Goal: Information Seeking & Learning: Check status

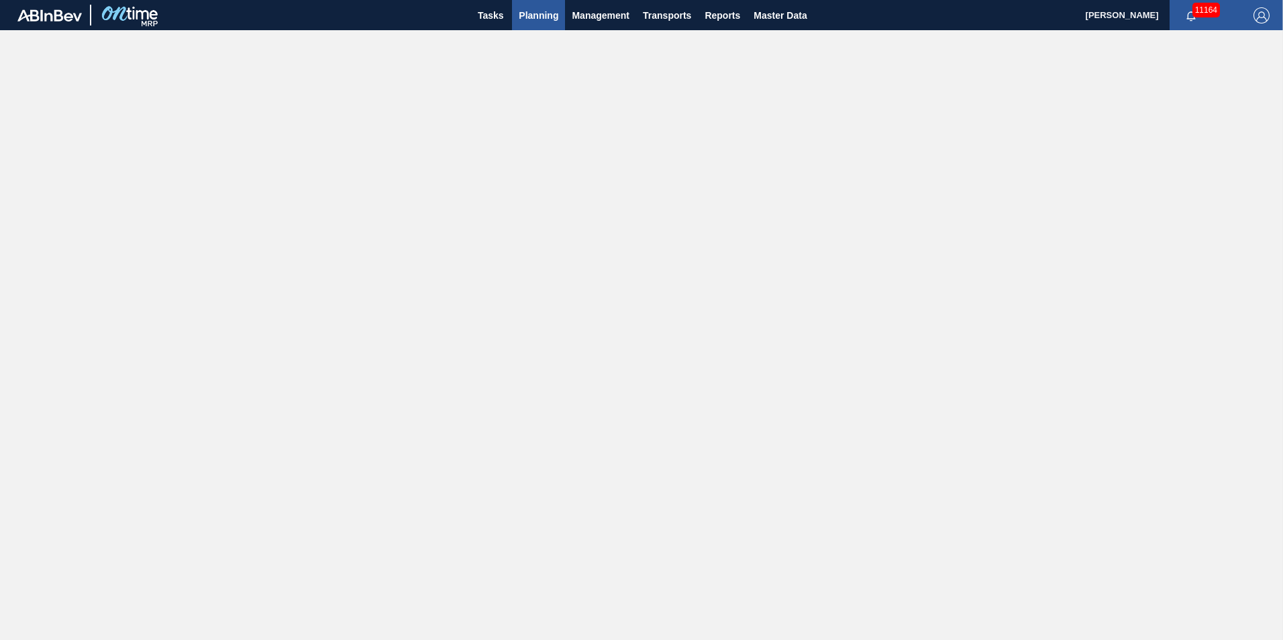
click at [528, 19] on span "Planning" at bounding box center [539, 15] width 40 height 16
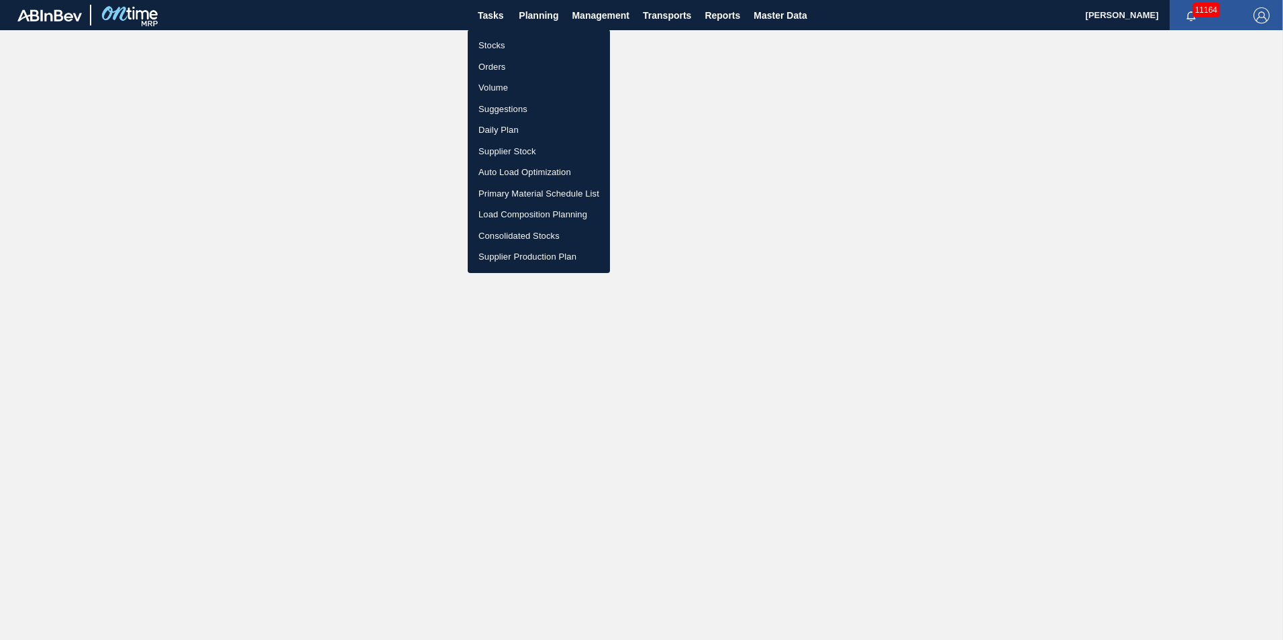
drag, startPoint x: 491, startPoint y: 44, endPoint x: 854, endPoint y: 90, distance: 365.4
click at [491, 44] on li "Stocks" at bounding box center [539, 45] width 142 height 21
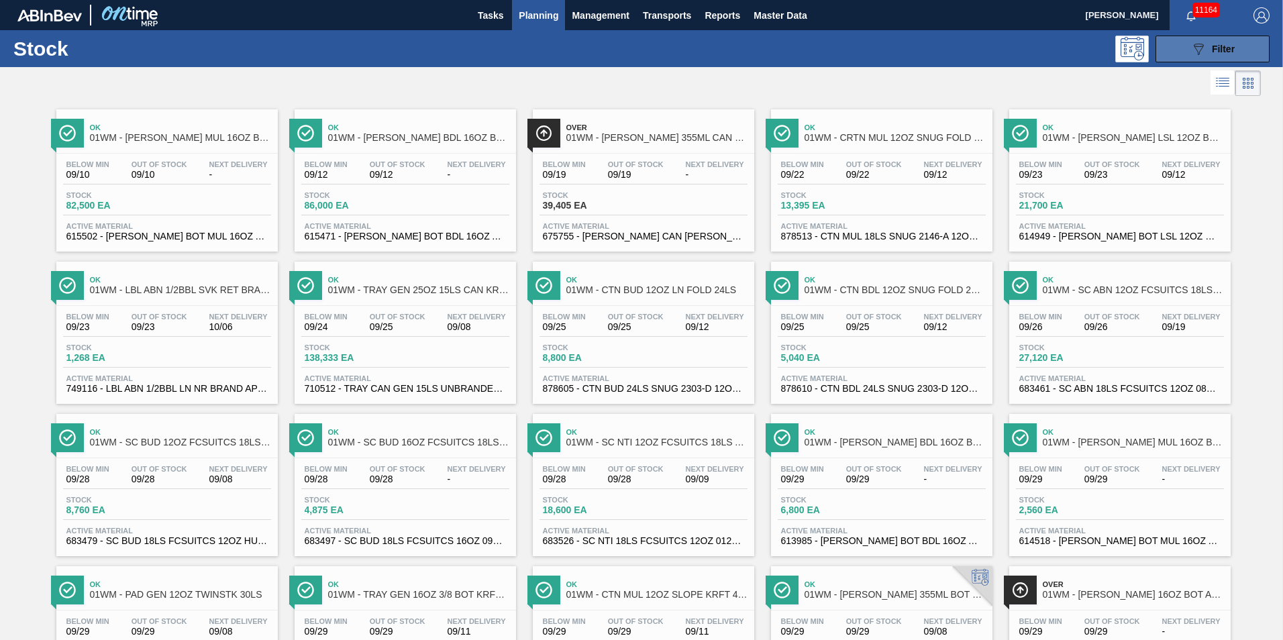
click at [1207, 56] on div "089F7B8B-B2A5-4AFE-B5C0-19BA573D28AC Filter" at bounding box center [1213, 49] width 44 height 16
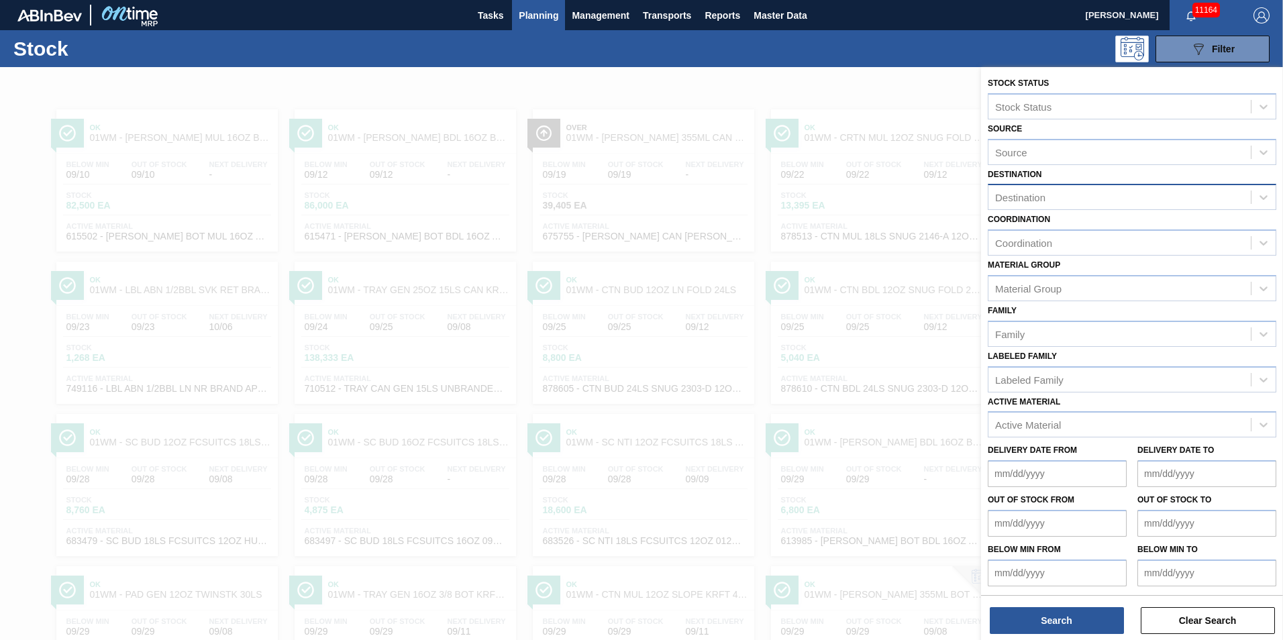
click at [1046, 197] on div "Destination" at bounding box center [1020, 197] width 50 height 11
click at [1053, 228] on div "01WM - Williamsburg Brewery" at bounding box center [1132, 230] width 289 height 25
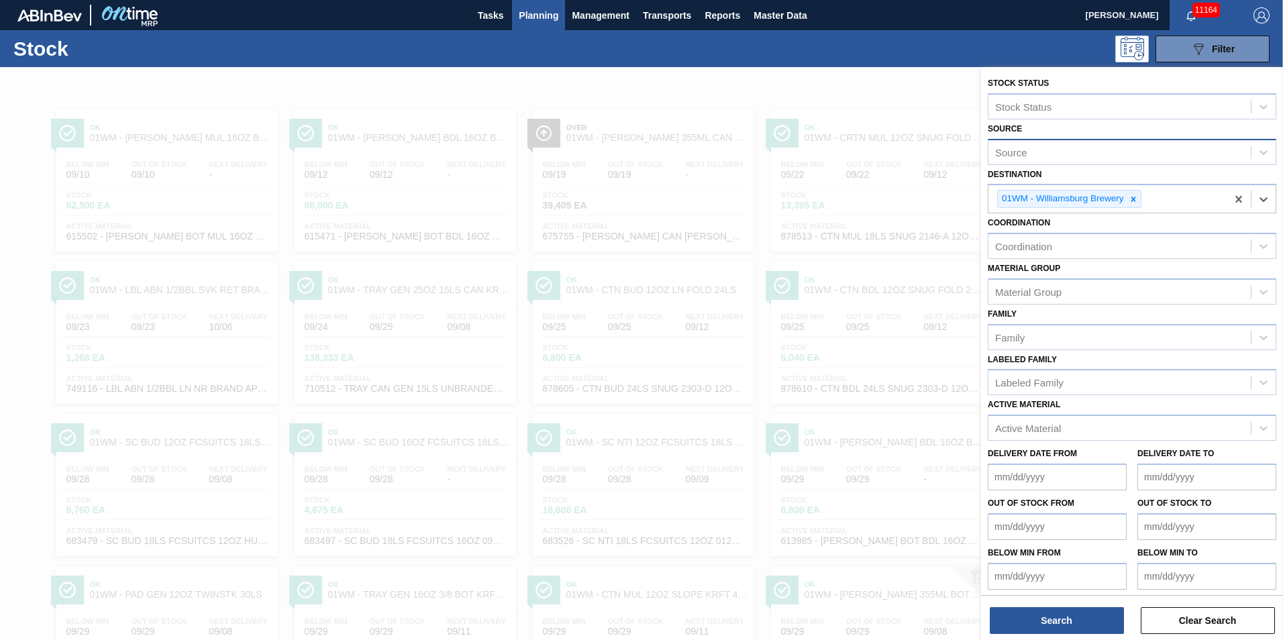
click at [1025, 152] on div "Source" at bounding box center [1011, 151] width 32 height 11
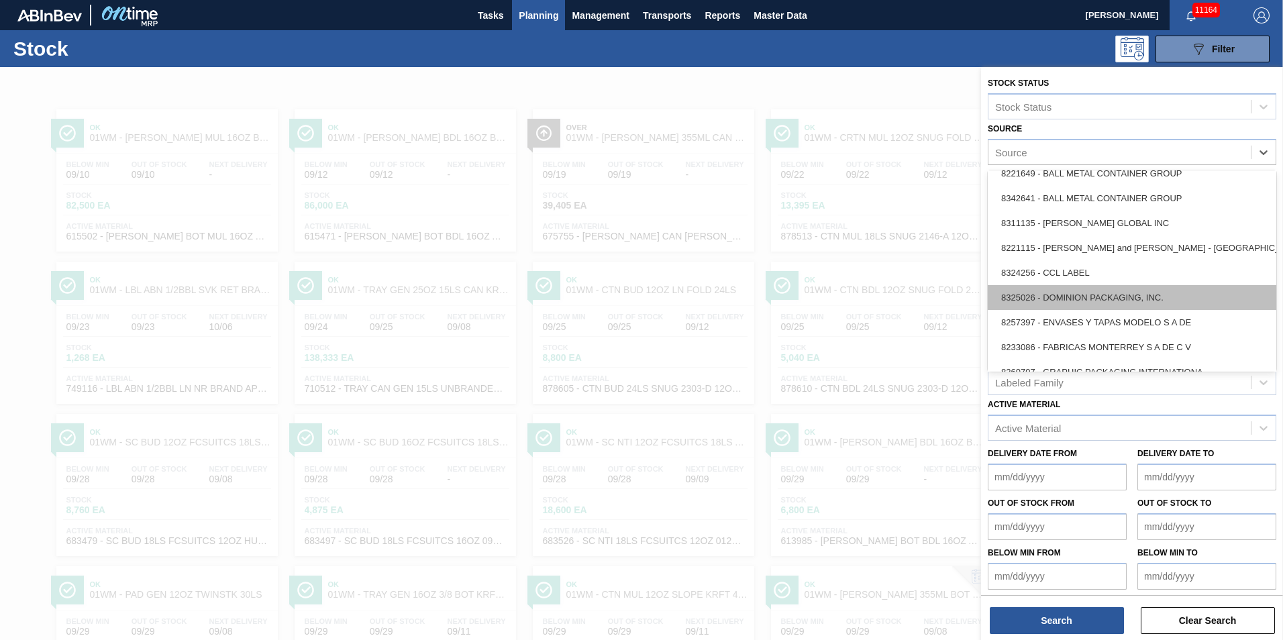
scroll to position [134, 0]
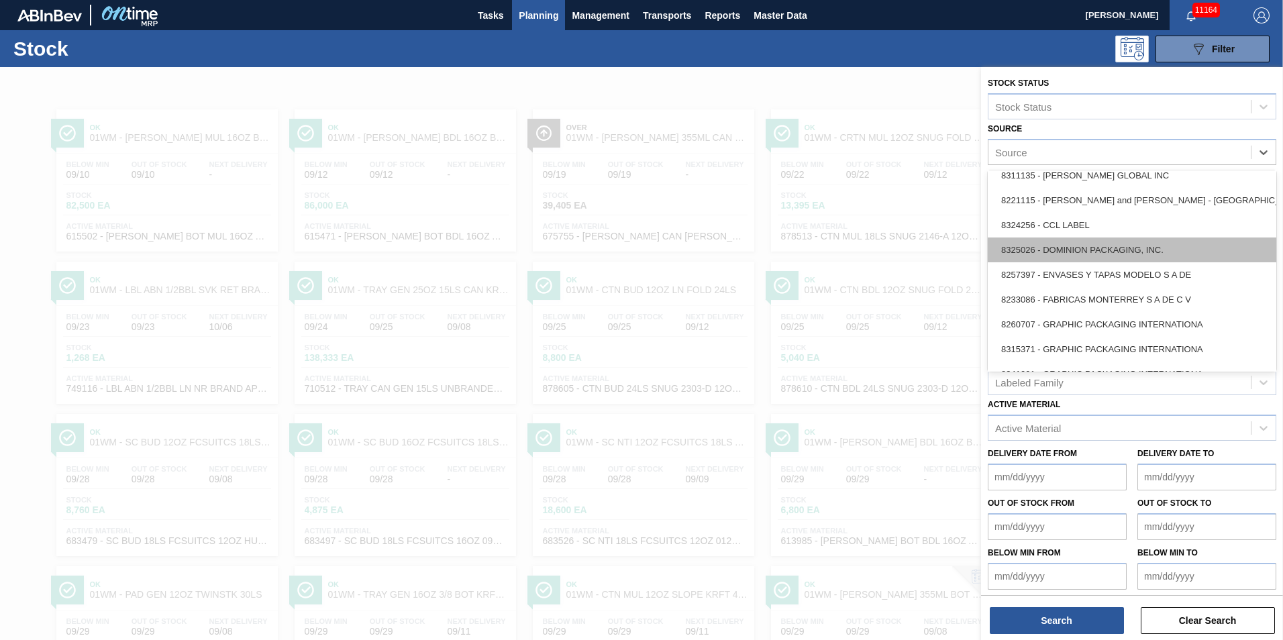
click at [1074, 255] on div "8325026 - DOMINION PACKAGING, INC." at bounding box center [1132, 250] width 289 height 25
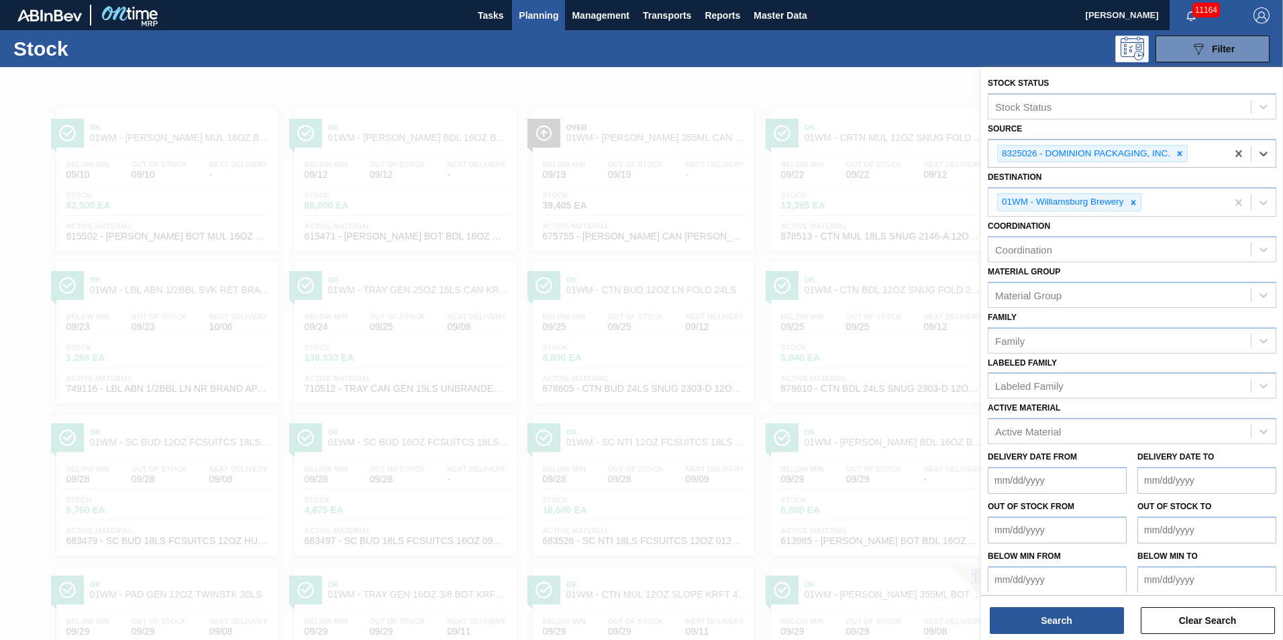
click at [1042, 482] on from "Delivery Date from" at bounding box center [1057, 480] width 139 height 27
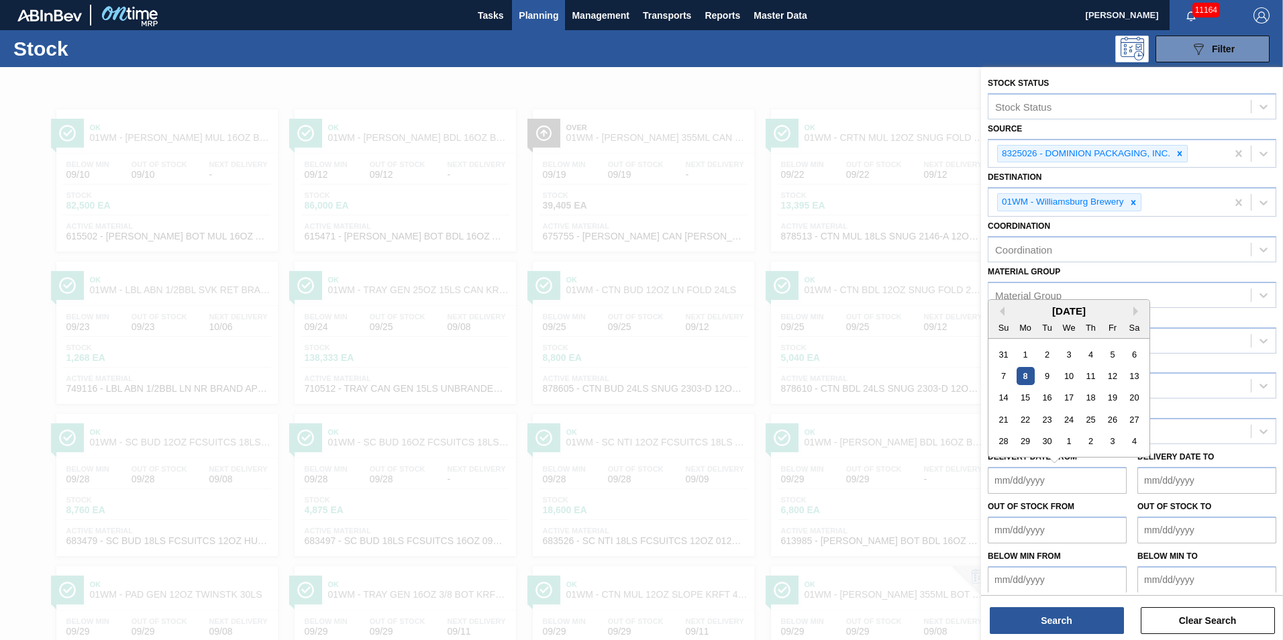
click at [1027, 372] on div "8" at bounding box center [1026, 376] width 18 height 18
type from "[DATE]"
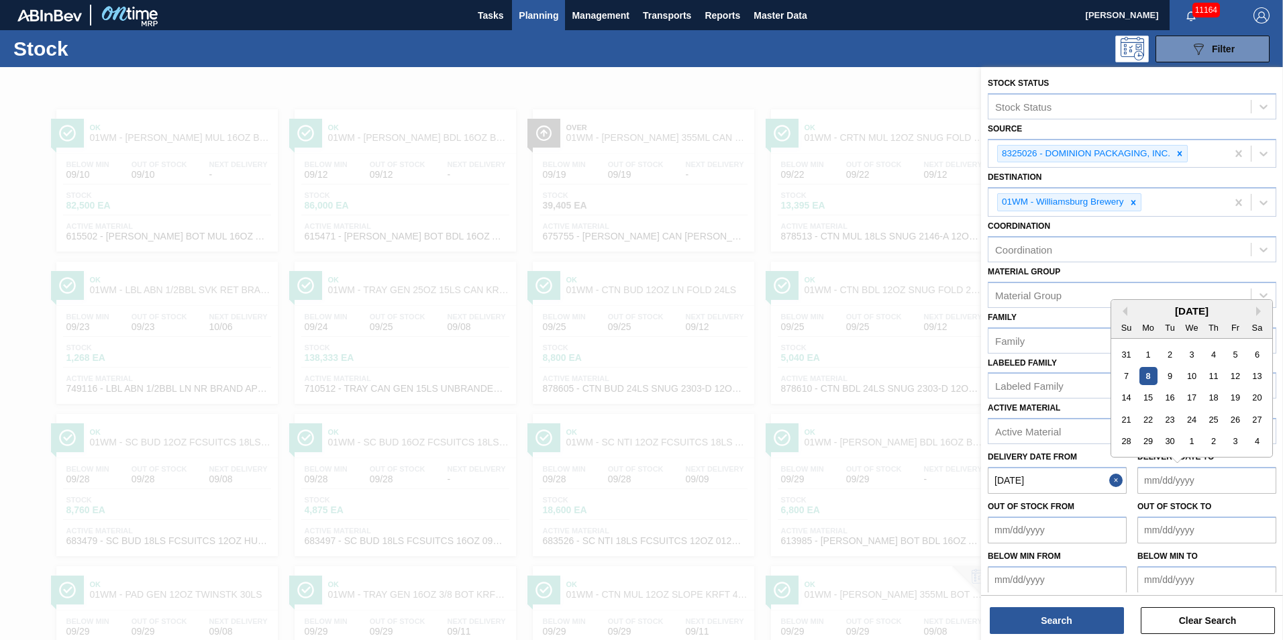
click at [1205, 481] on to "Delivery Date to" at bounding box center [1207, 480] width 139 height 27
click at [1253, 440] on div "4" at bounding box center [1257, 441] width 18 height 18
type to "[DATE]"
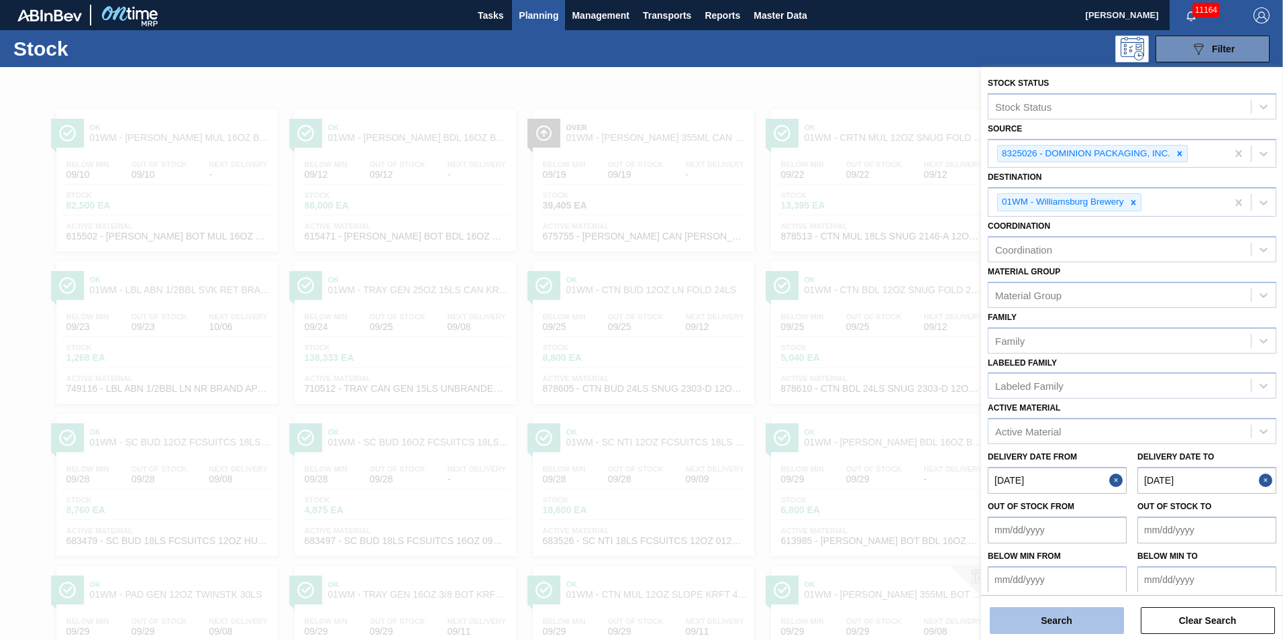
click at [1103, 622] on button "Search" at bounding box center [1057, 620] width 134 height 27
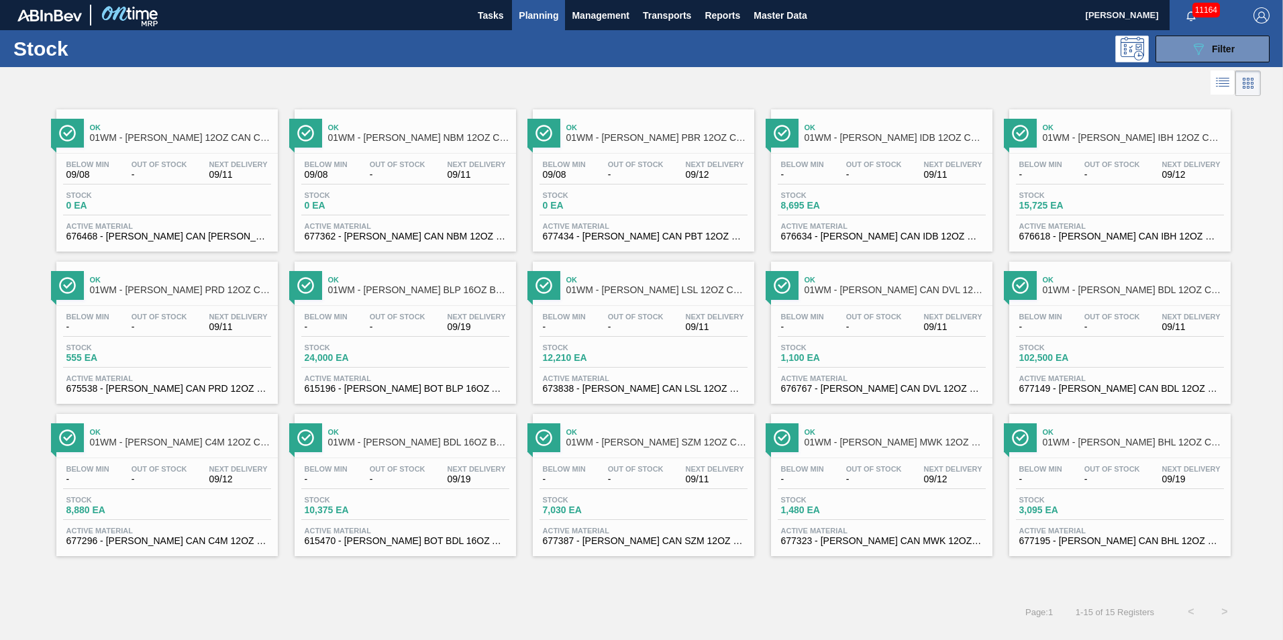
click at [914, 131] on span "Ok" at bounding box center [895, 127] width 181 height 8
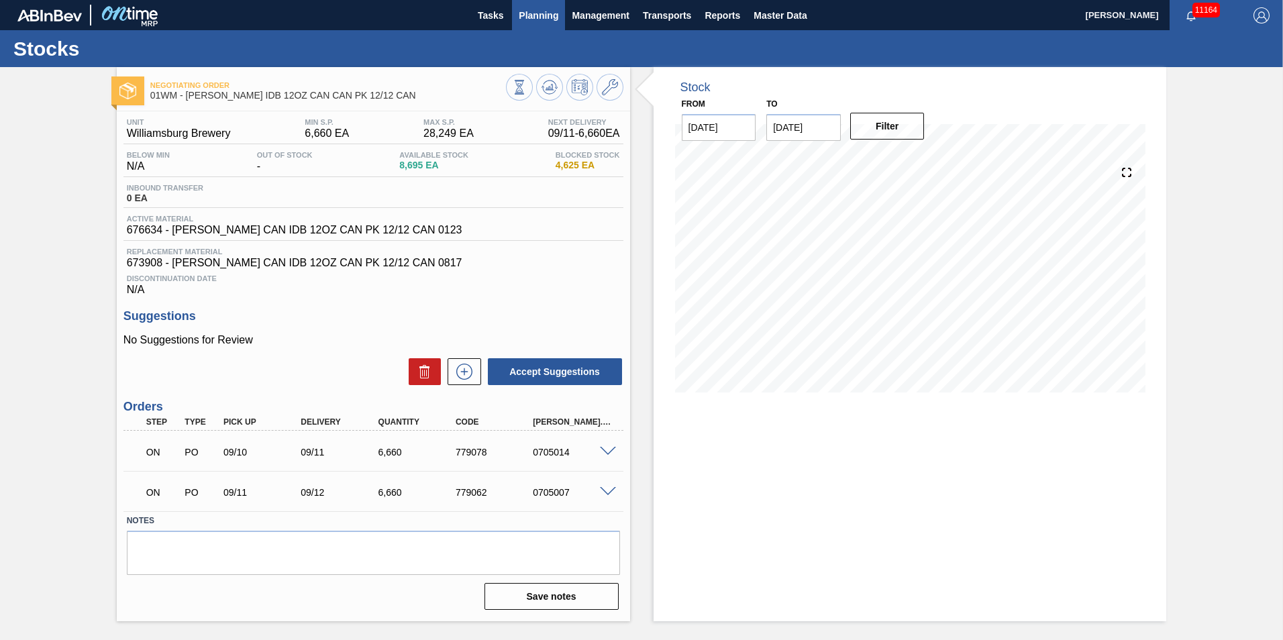
click at [527, 19] on span "Planning" at bounding box center [539, 15] width 40 height 16
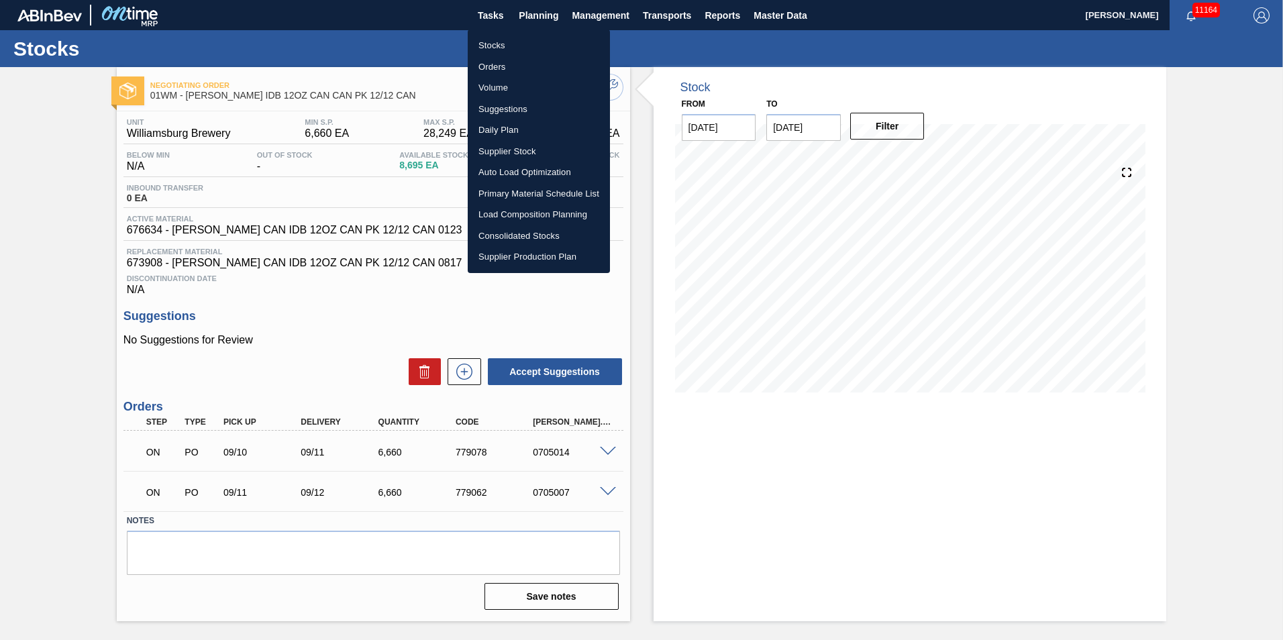
click at [497, 42] on li "Stocks" at bounding box center [539, 45] width 142 height 21
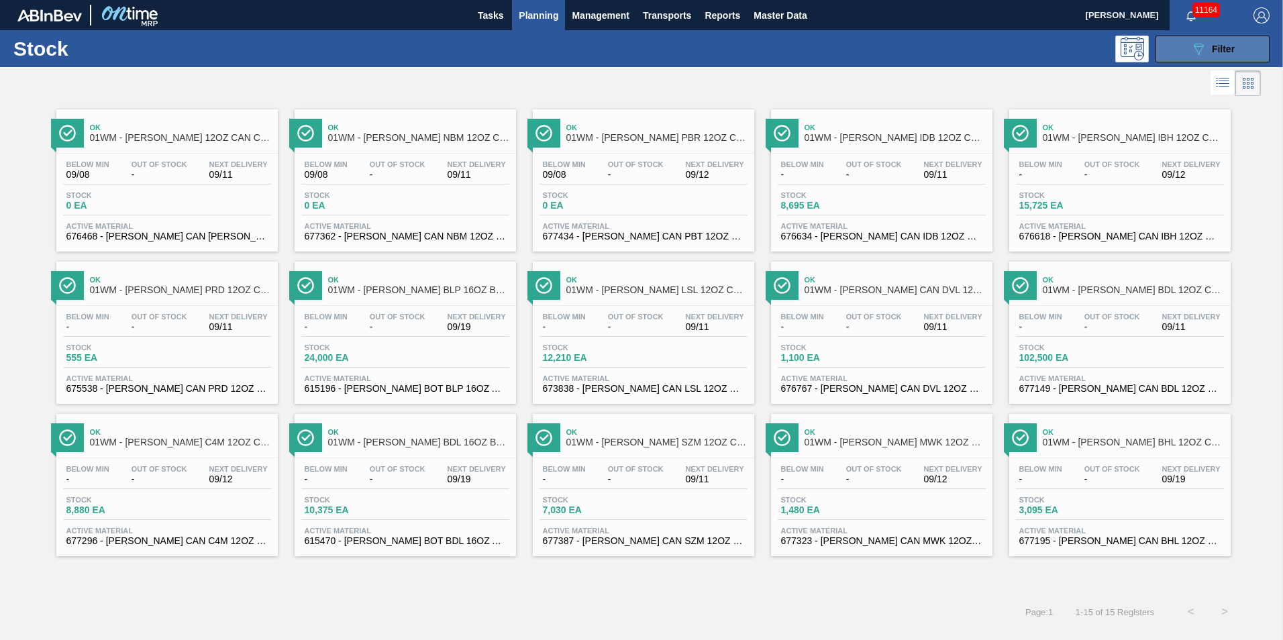
click at [1189, 51] on button "089F7B8B-B2A5-4AFE-B5C0-19BA573D28AC Filter" at bounding box center [1213, 49] width 114 height 27
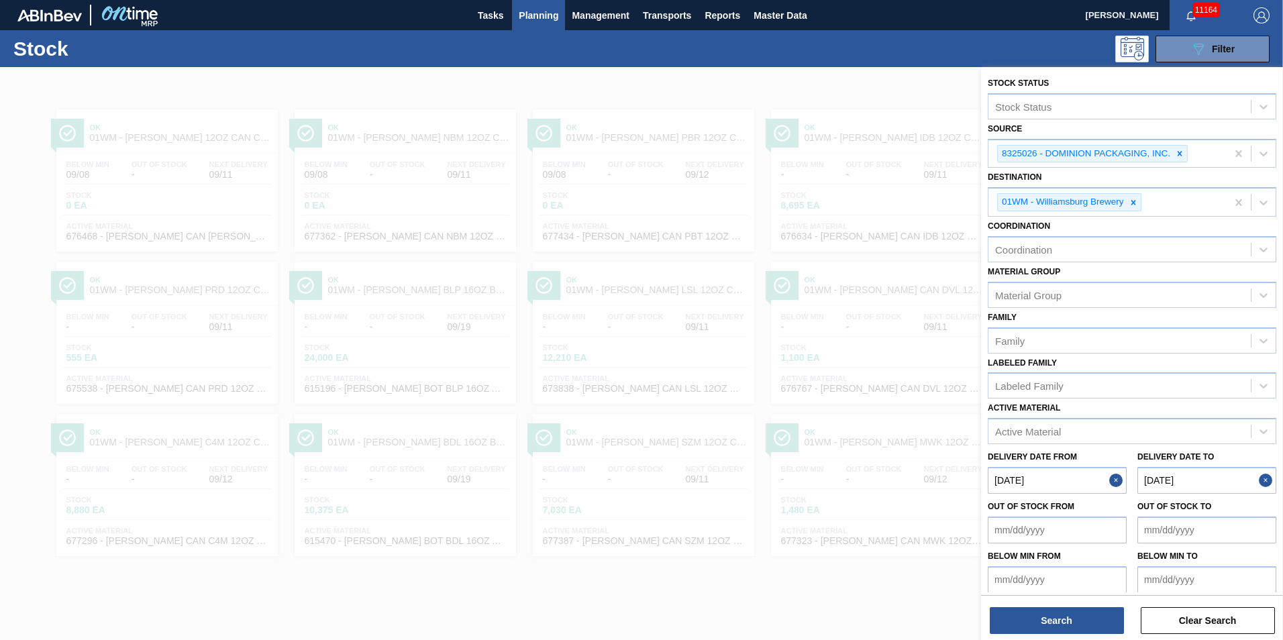
click at [1117, 481] on button "Close" at bounding box center [1117, 480] width 17 height 27
click at [1259, 480] on button "Close" at bounding box center [1267, 480] width 17 height 27
click at [1064, 528] on from "Out of Stock from" at bounding box center [1057, 530] width 139 height 27
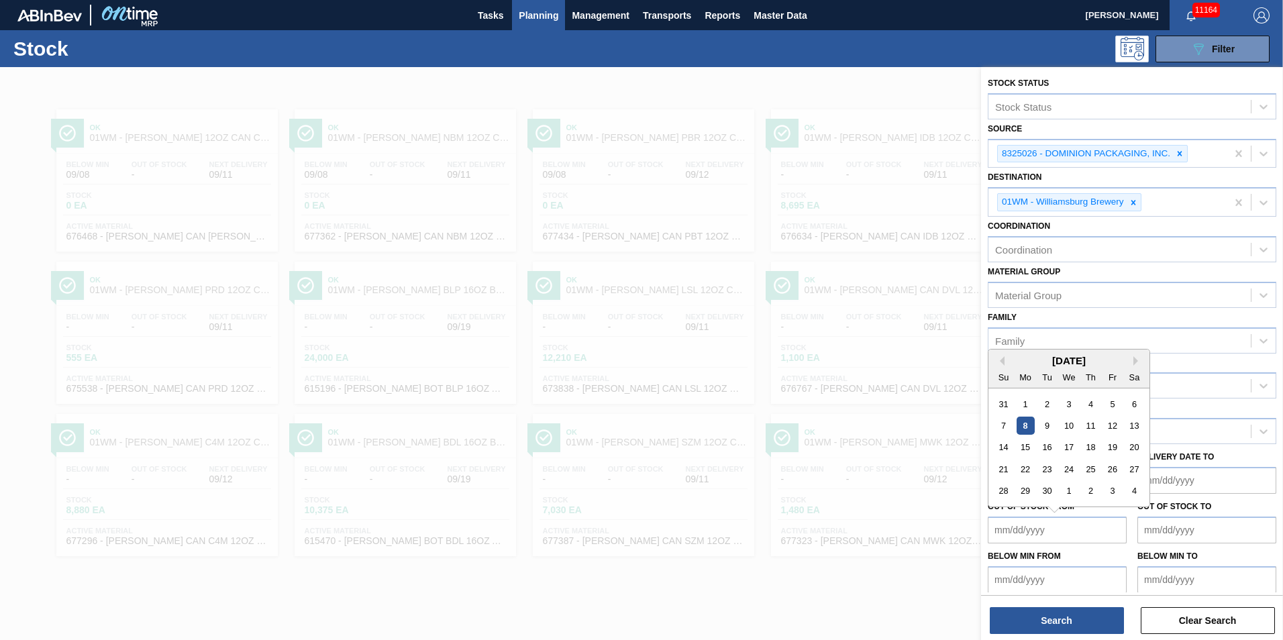
click at [1028, 424] on div "8" at bounding box center [1026, 426] width 18 height 18
type from "[DATE]"
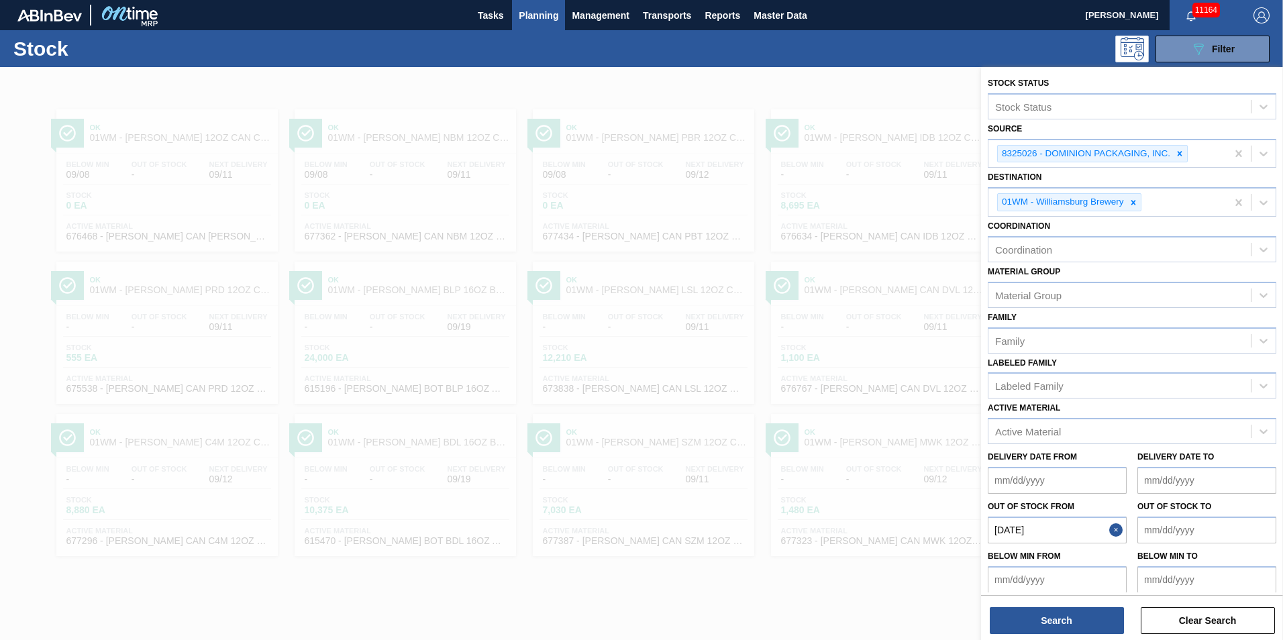
click at [1119, 529] on button "Close" at bounding box center [1117, 530] width 17 height 27
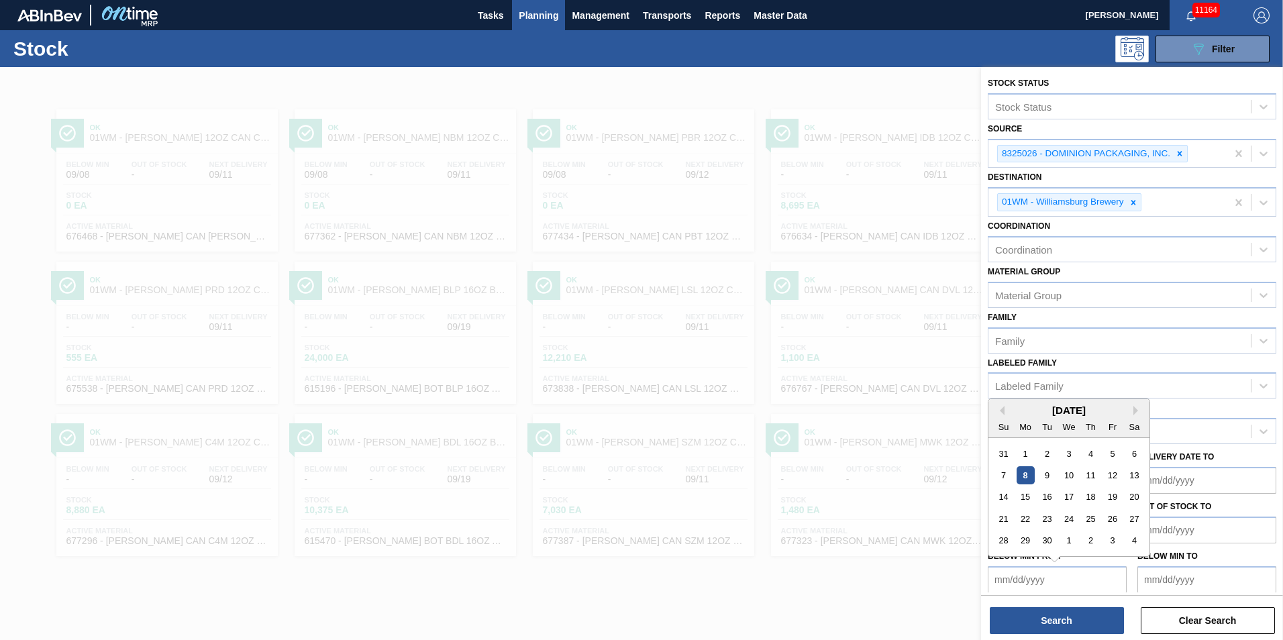
click at [1098, 584] on from "Below Min from" at bounding box center [1057, 579] width 139 height 27
click at [1026, 476] on div "8" at bounding box center [1026, 475] width 18 height 18
type from "[DATE]"
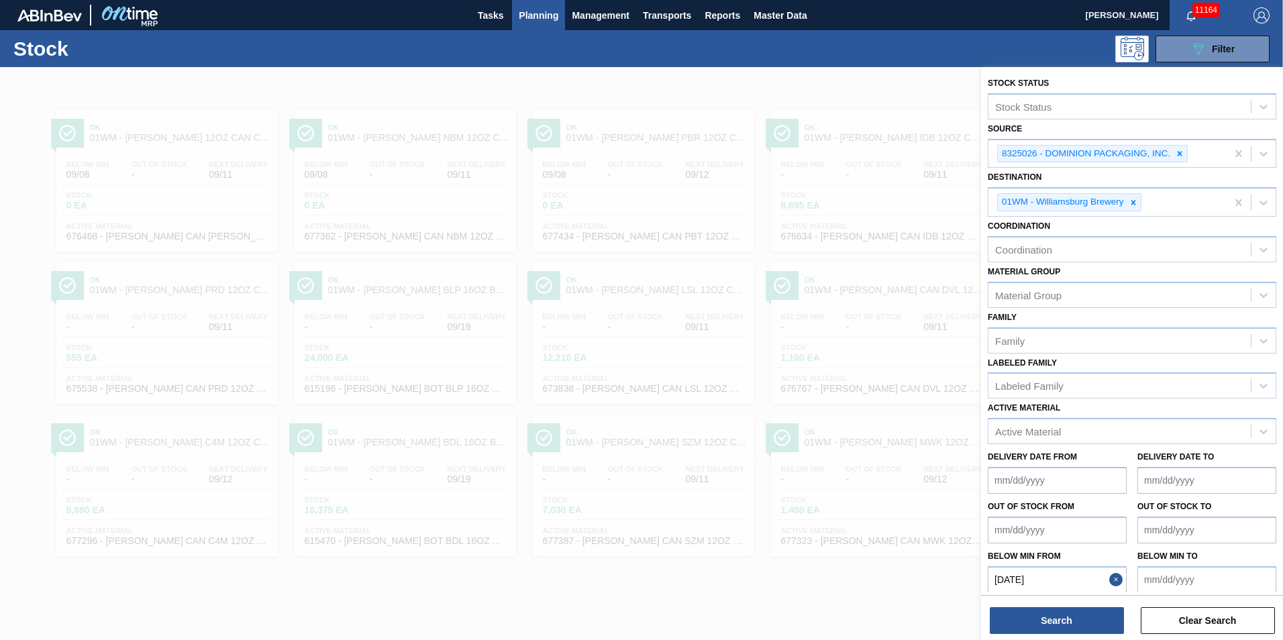
click at [1218, 579] on to "Below Min to" at bounding box center [1207, 579] width 139 height 27
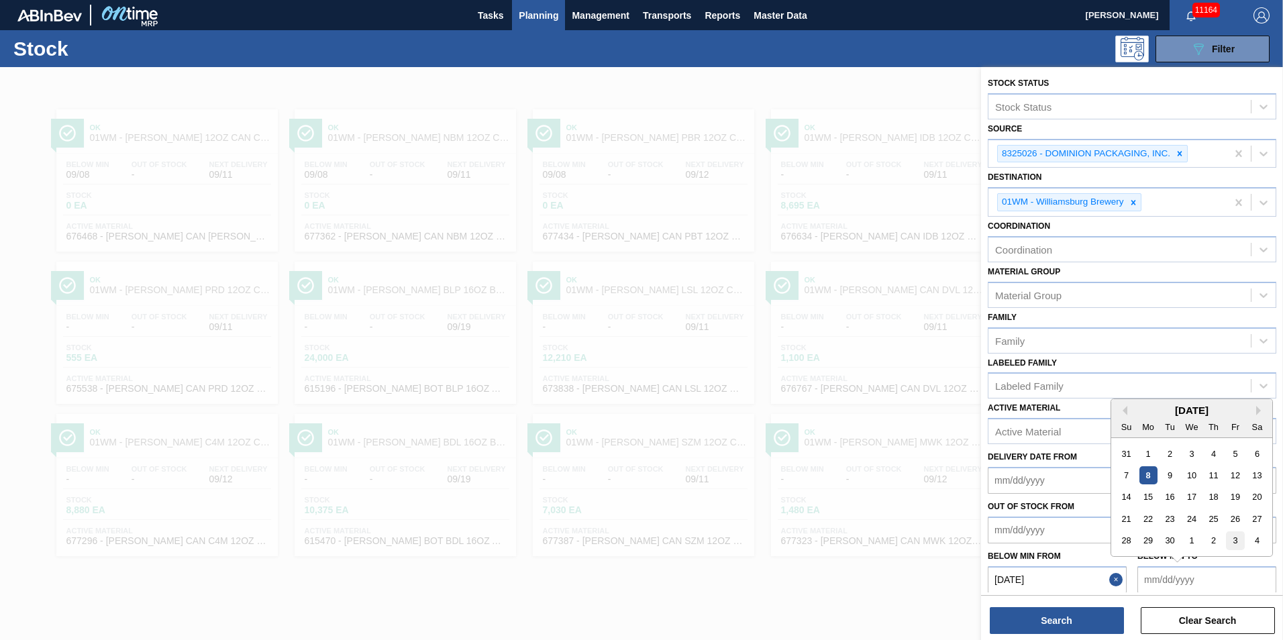
click at [1237, 539] on div "3" at bounding box center [1235, 541] width 18 height 18
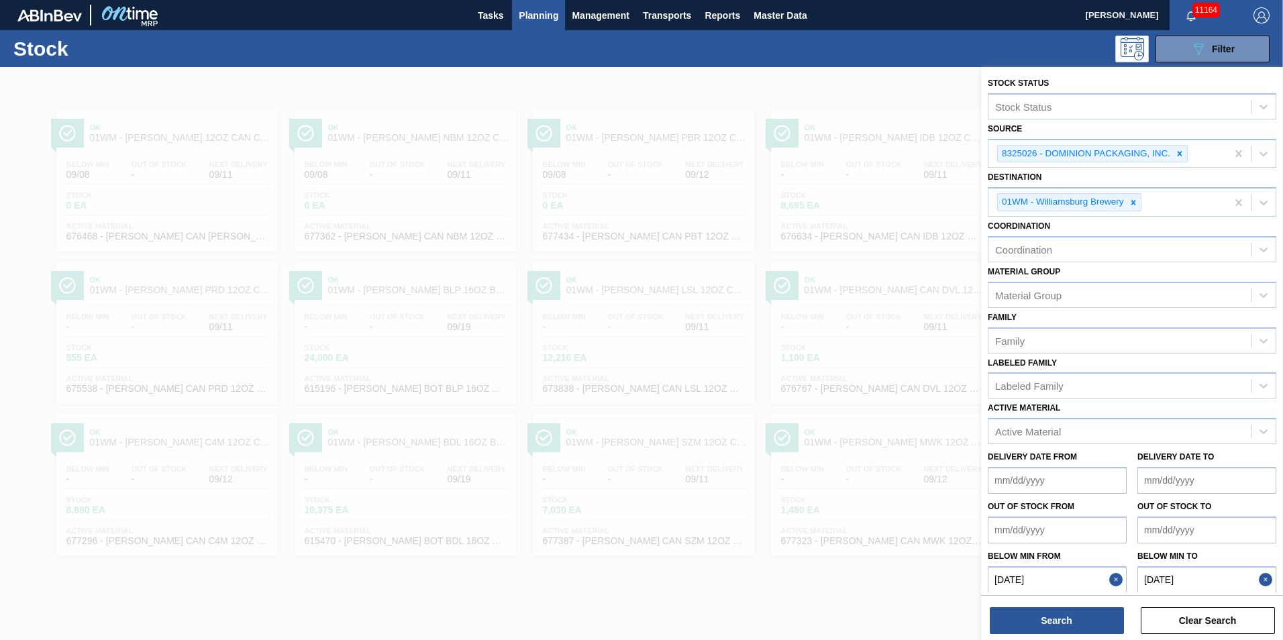
type to "[DATE]"
click at [1178, 150] on icon at bounding box center [1179, 153] width 9 height 9
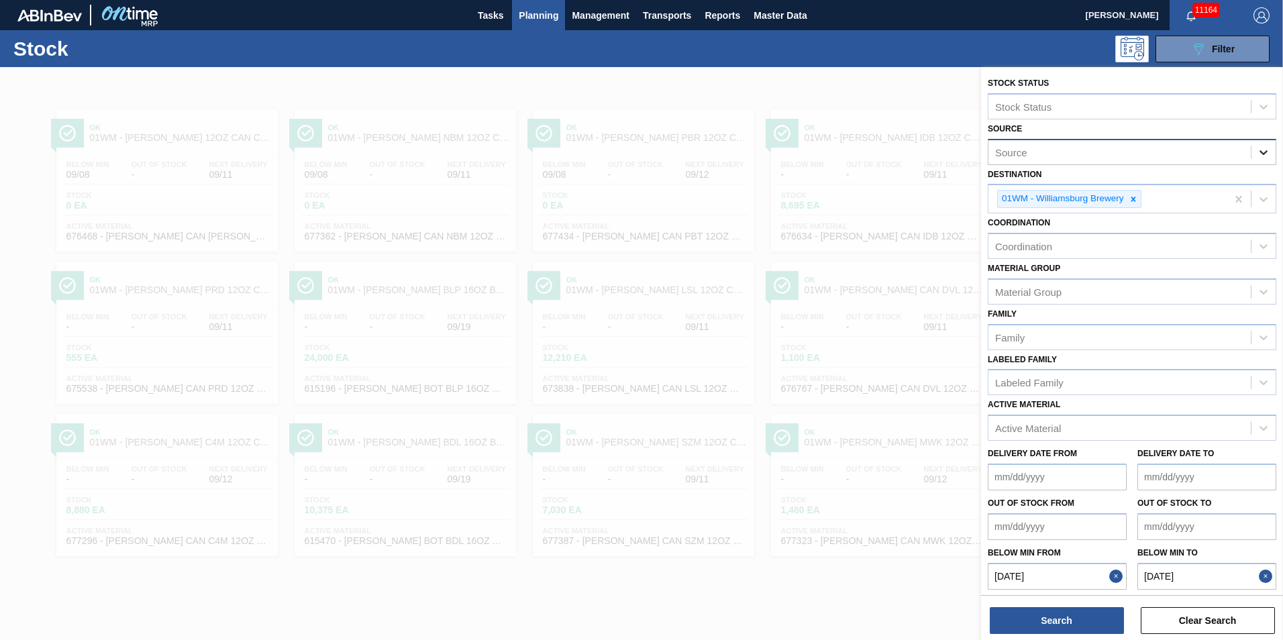
click at [1262, 153] on icon at bounding box center [1264, 152] width 8 height 5
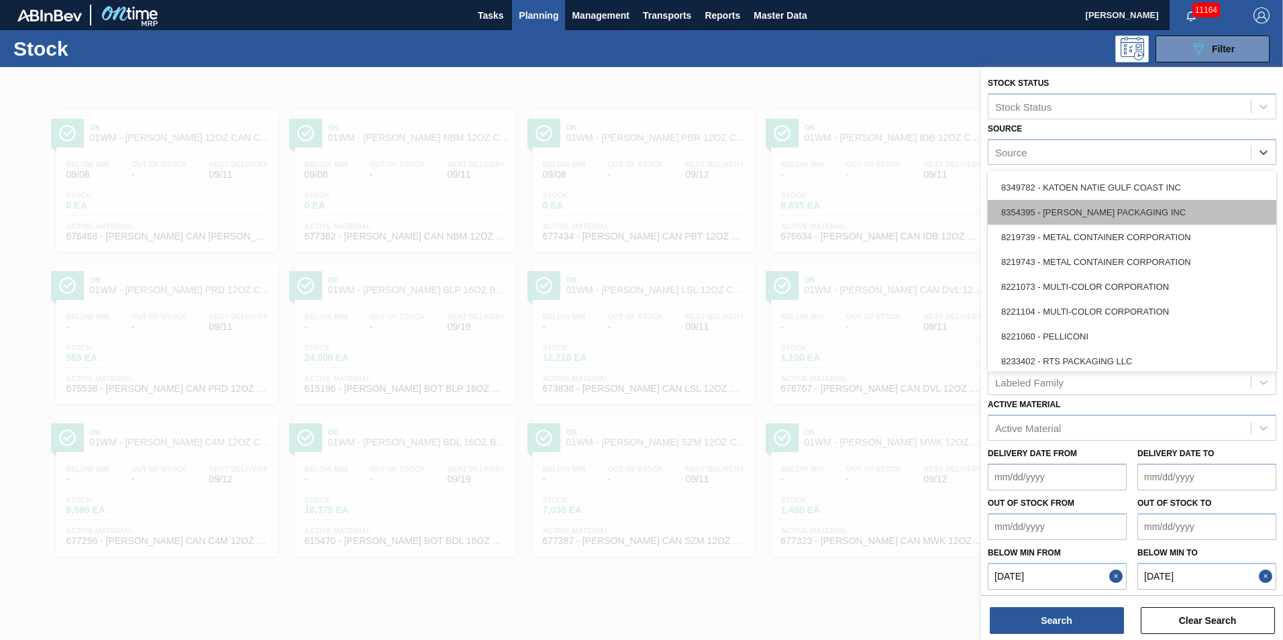
scroll to position [599, 0]
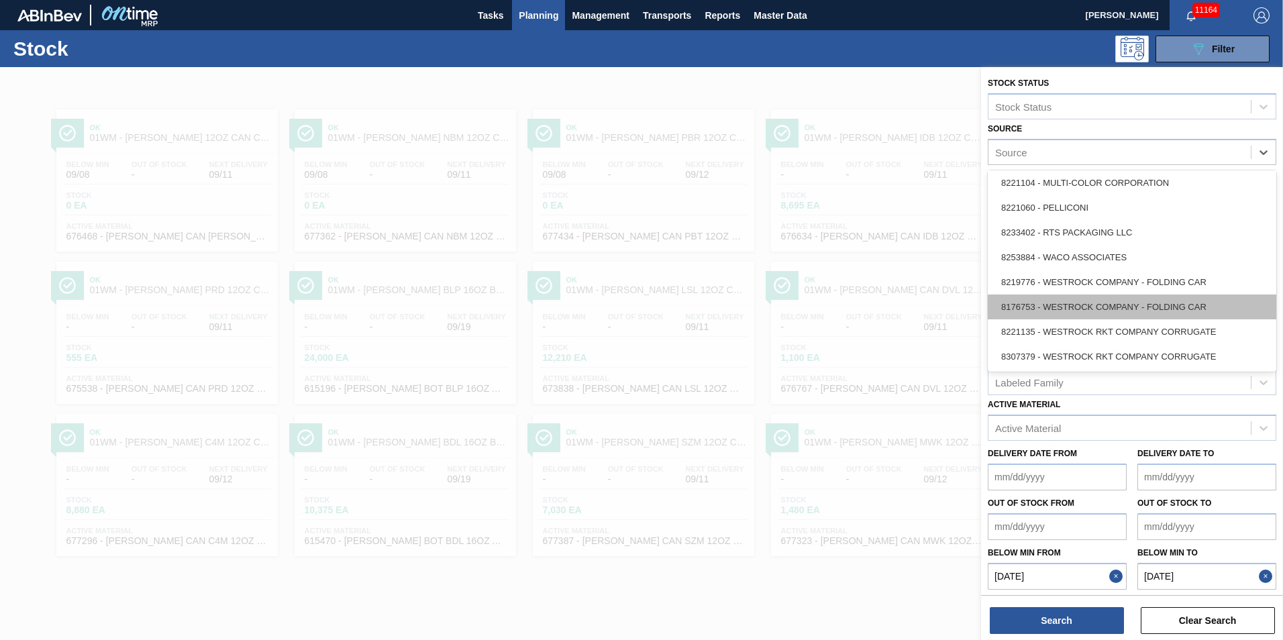
click at [1099, 303] on div "8176753 - WESTROCK COMPANY - FOLDING CAR" at bounding box center [1132, 307] width 289 height 25
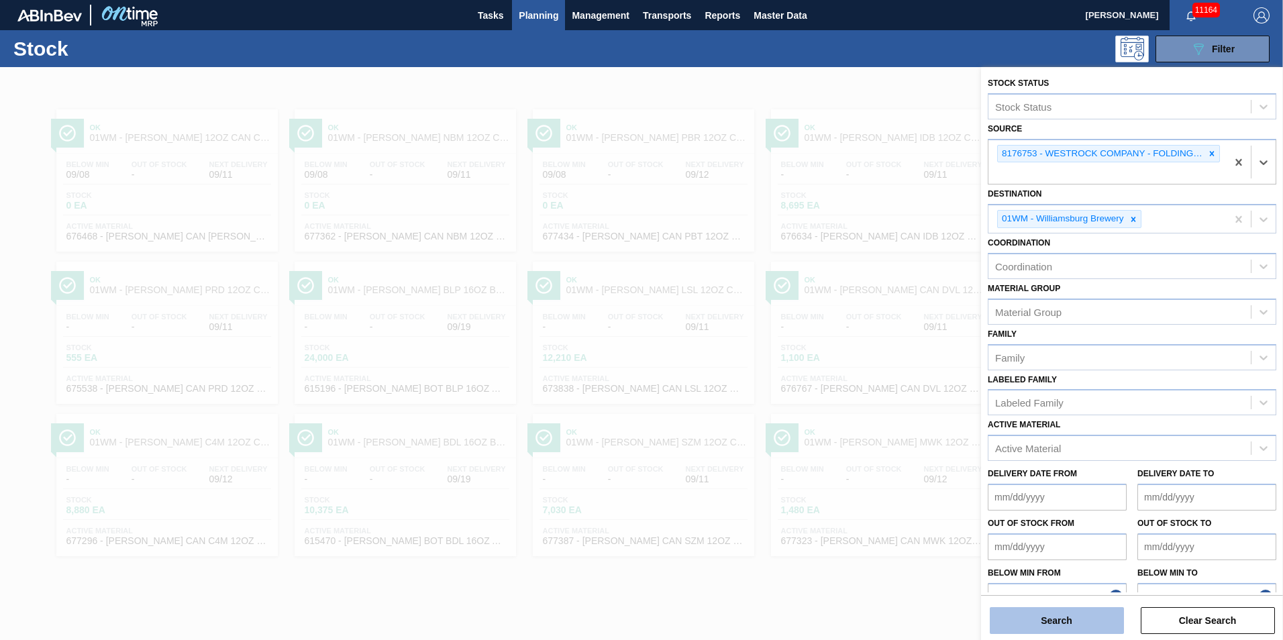
click at [1064, 620] on button "Search" at bounding box center [1057, 620] width 134 height 27
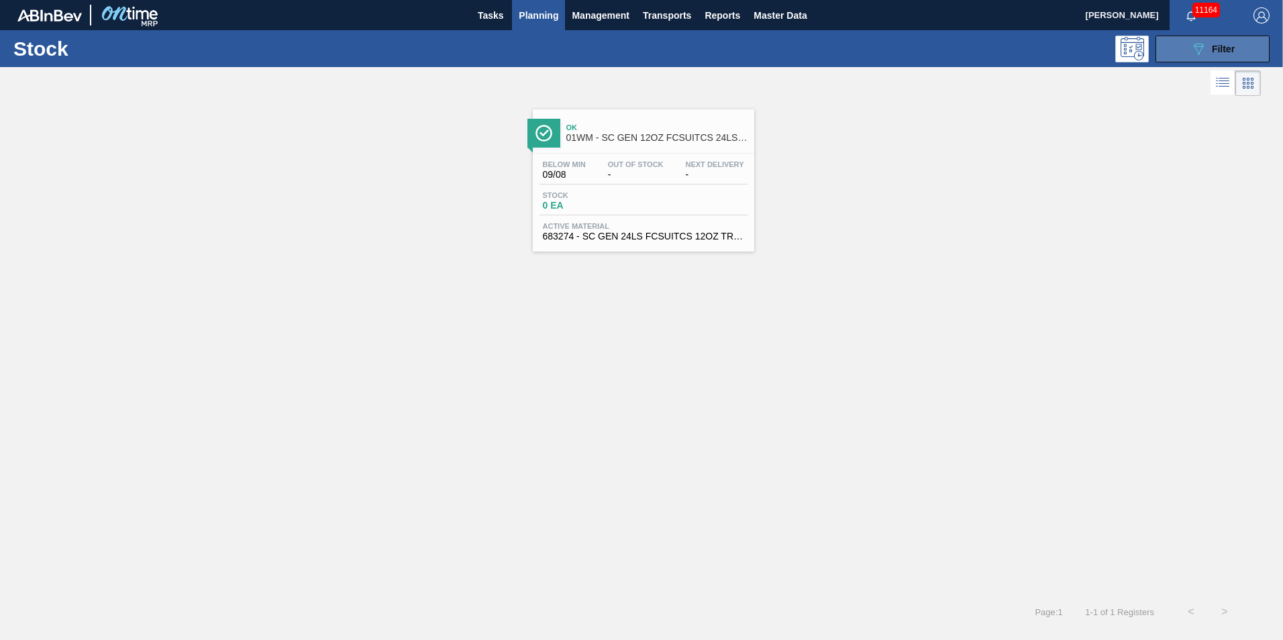
click at [1181, 42] on button "089F7B8B-B2A5-4AFE-B5C0-19BA573D28AC Filter" at bounding box center [1213, 49] width 114 height 27
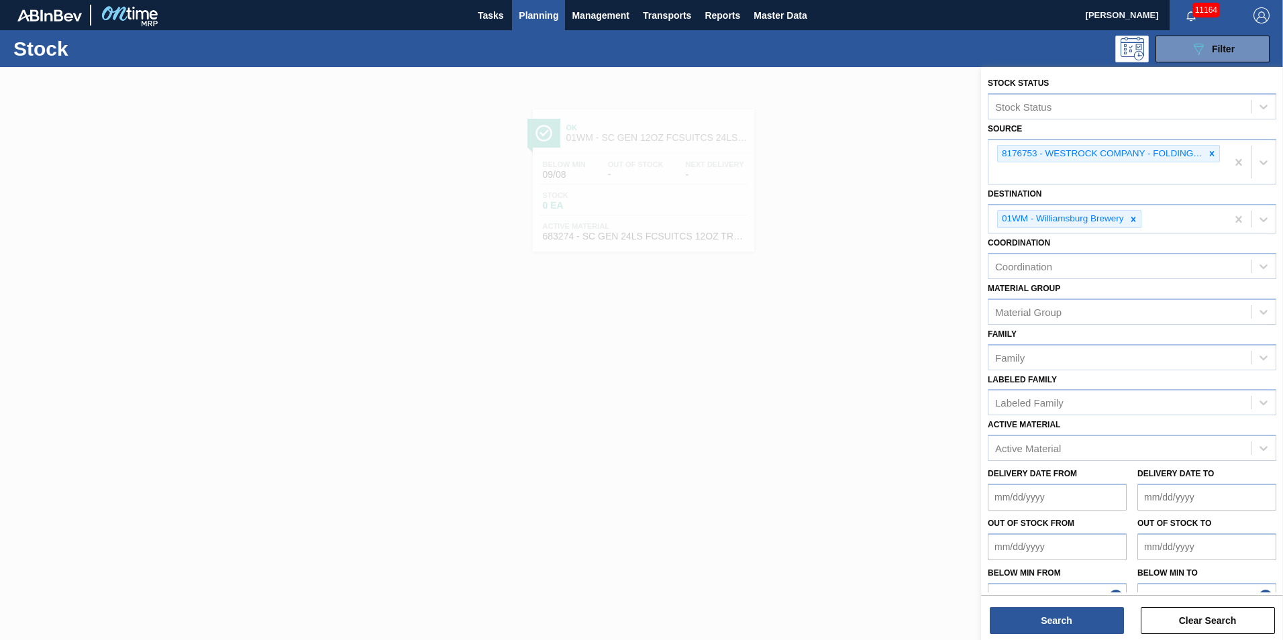
scroll to position [24, 0]
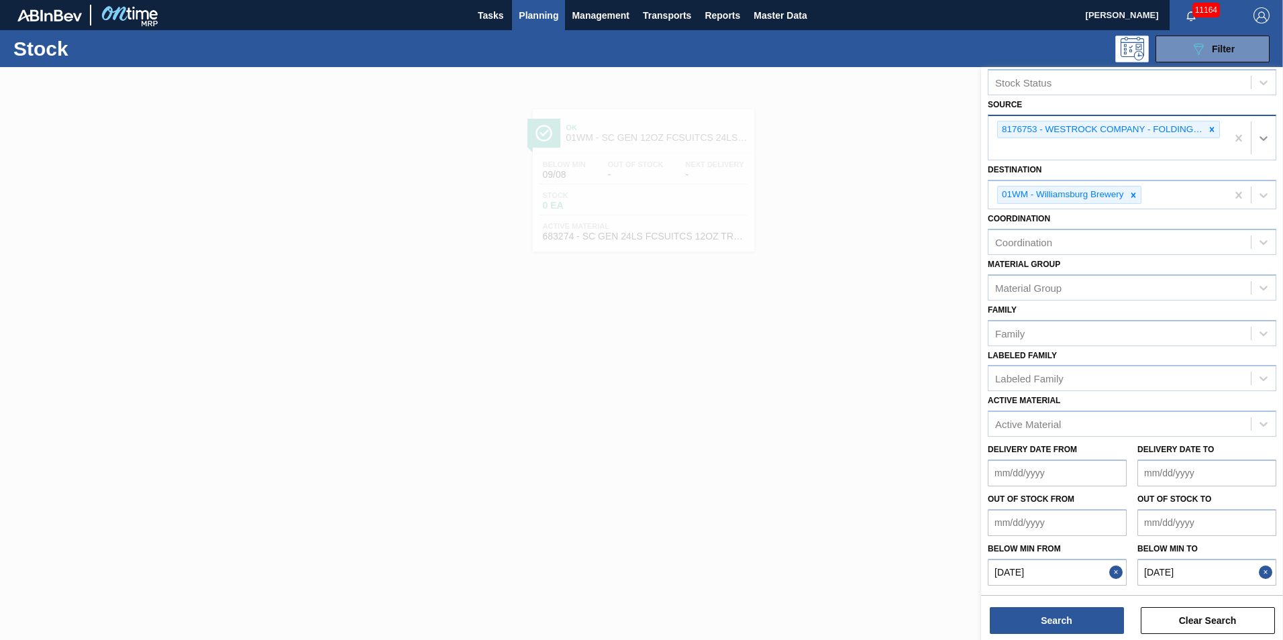
click at [1260, 134] on icon at bounding box center [1263, 138] width 13 height 13
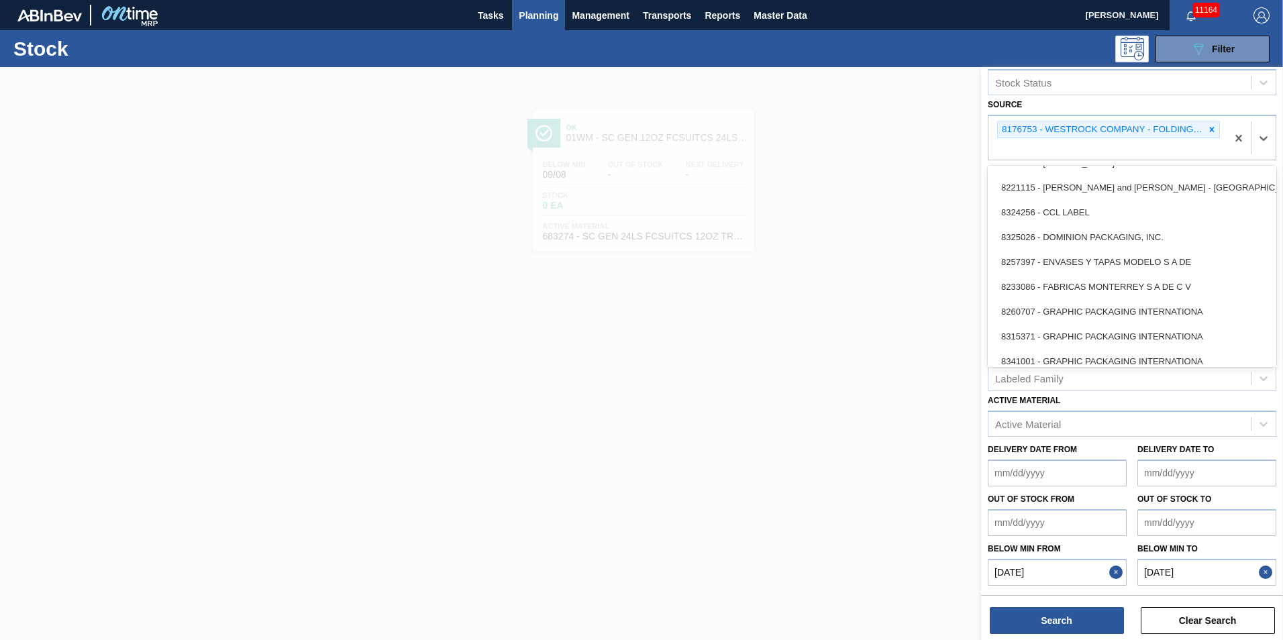
scroll to position [201, 0]
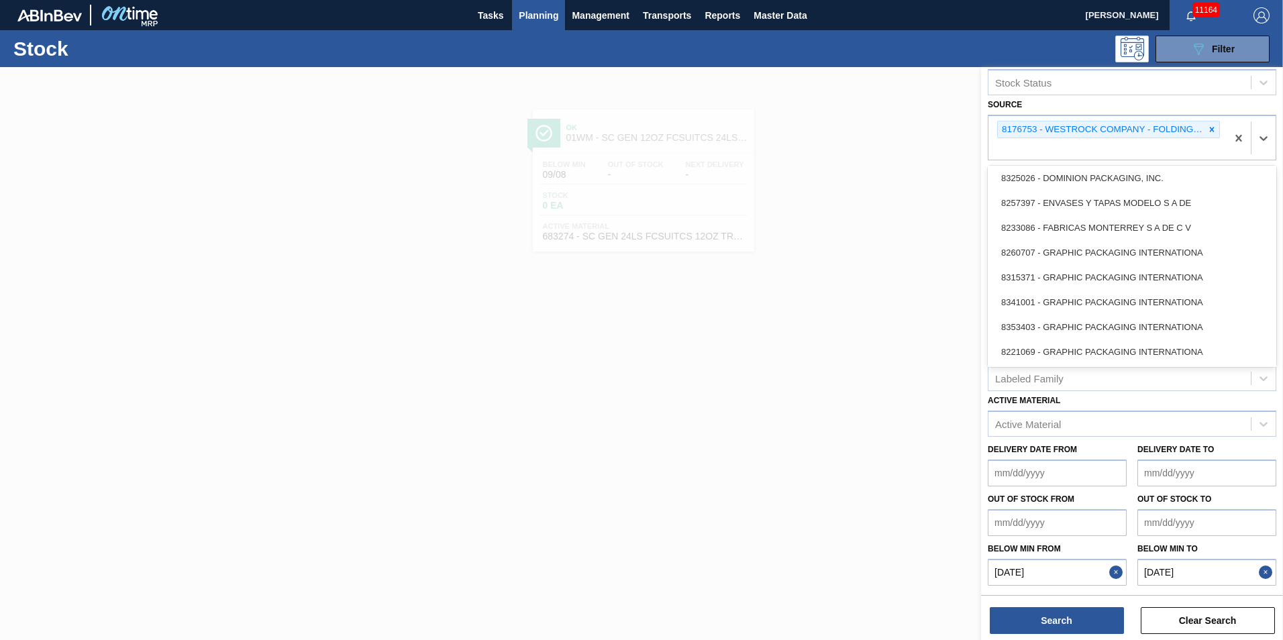
drag, startPoint x: 1270, startPoint y: 233, endPoint x: 1274, endPoint y: 332, distance: 99.4
click at [1274, 336] on div "8329501 - ACCORD CARTON CO 8341298 - ACCREDO PACKAGING INC 8342425 - ATLANTIC C…" at bounding box center [1132, 266] width 289 height 201
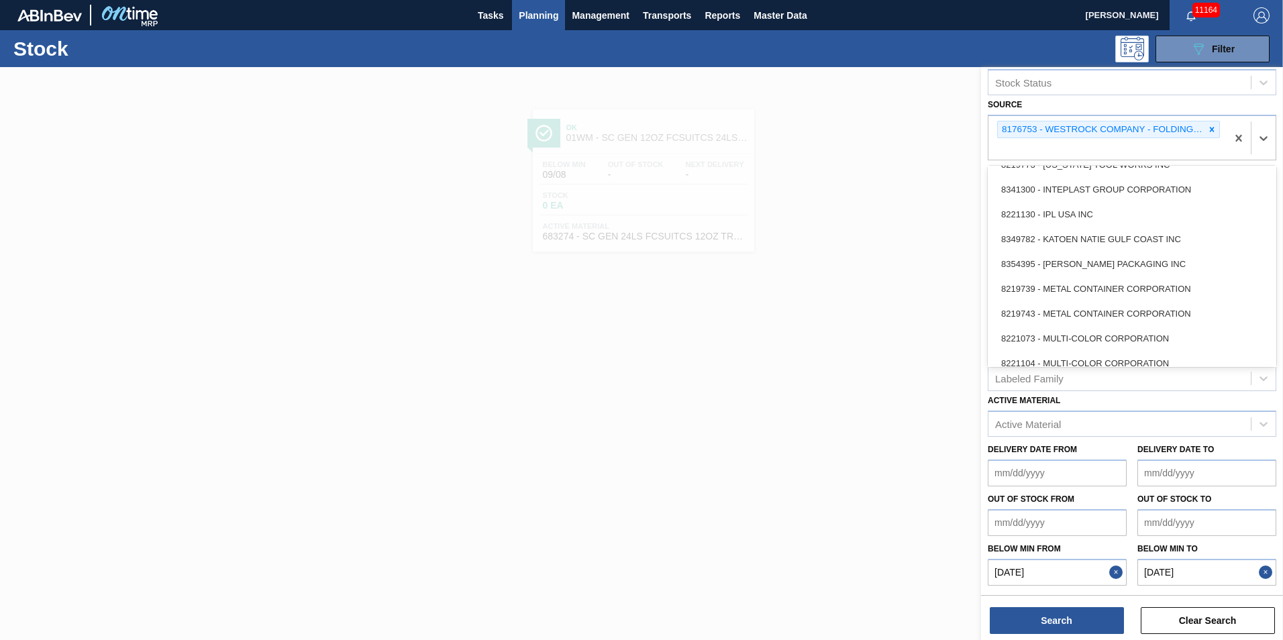
scroll to position [574, 0]
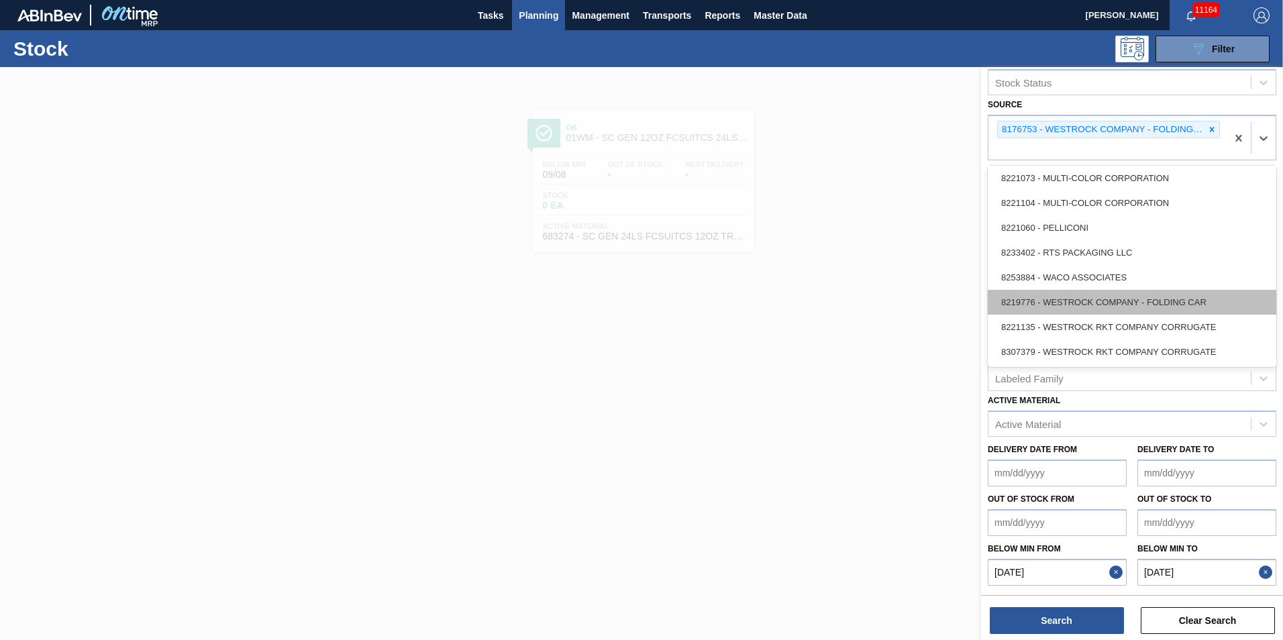
click at [1072, 298] on div "8219776 - WESTROCK COMPANY - FOLDING CAR" at bounding box center [1132, 302] width 289 height 25
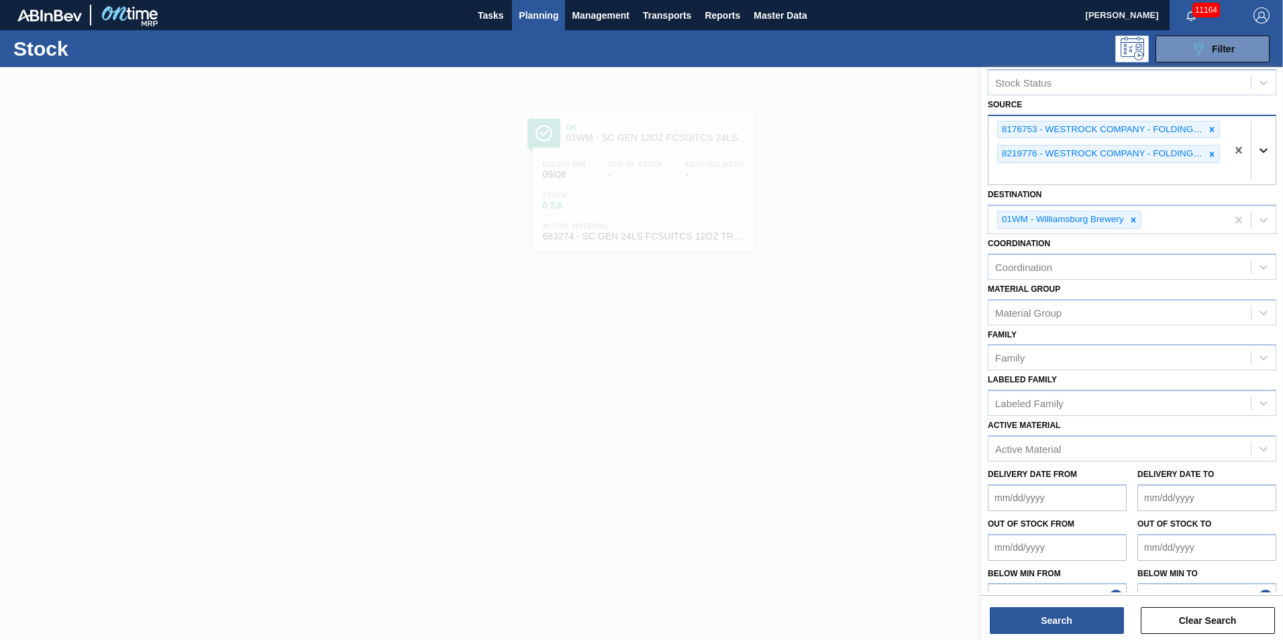
click at [1261, 160] on div at bounding box center [1264, 150] width 24 height 24
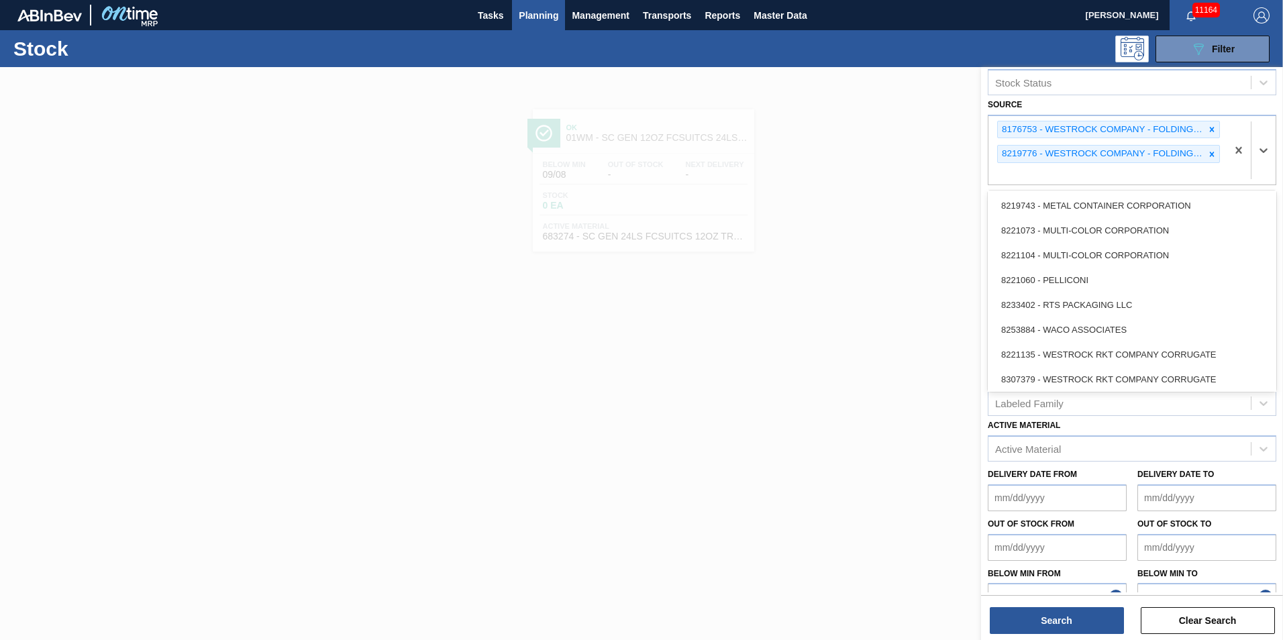
scroll to position [549, 0]
click at [1176, 373] on div "8307379 - WESTROCK RKT COMPANY CORRUGATE" at bounding box center [1132, 376] width 289 height 25
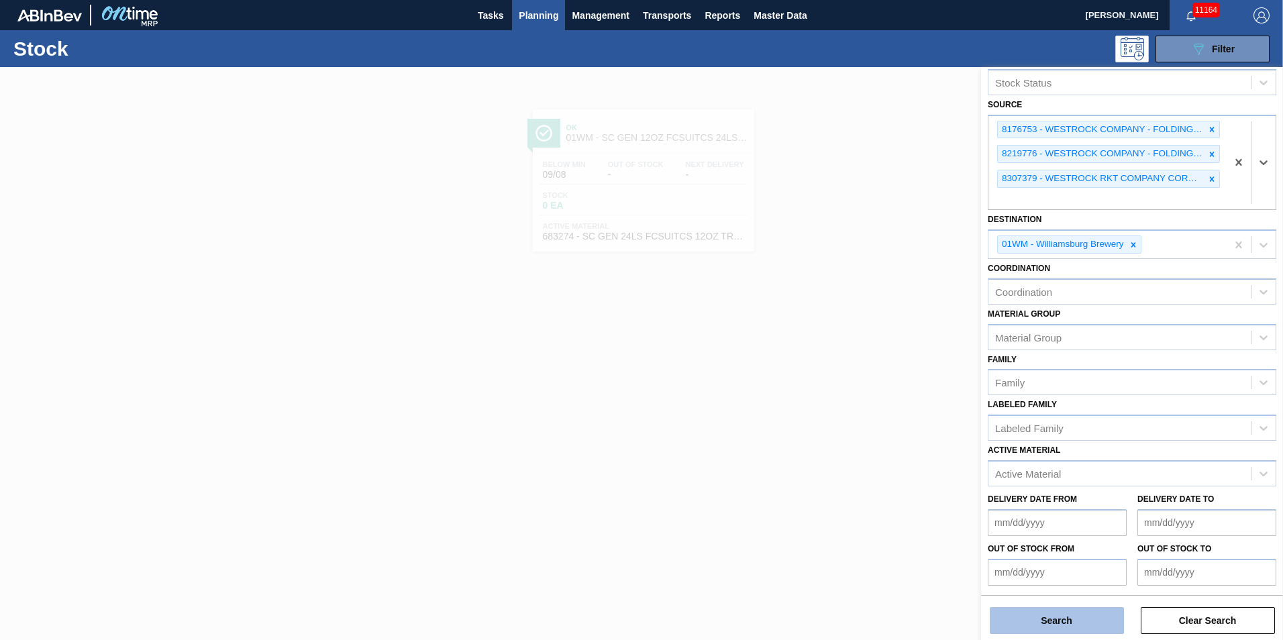
click at [1040, 617] on button "Search" at bounding box center [1057, 620] width 134 height 27
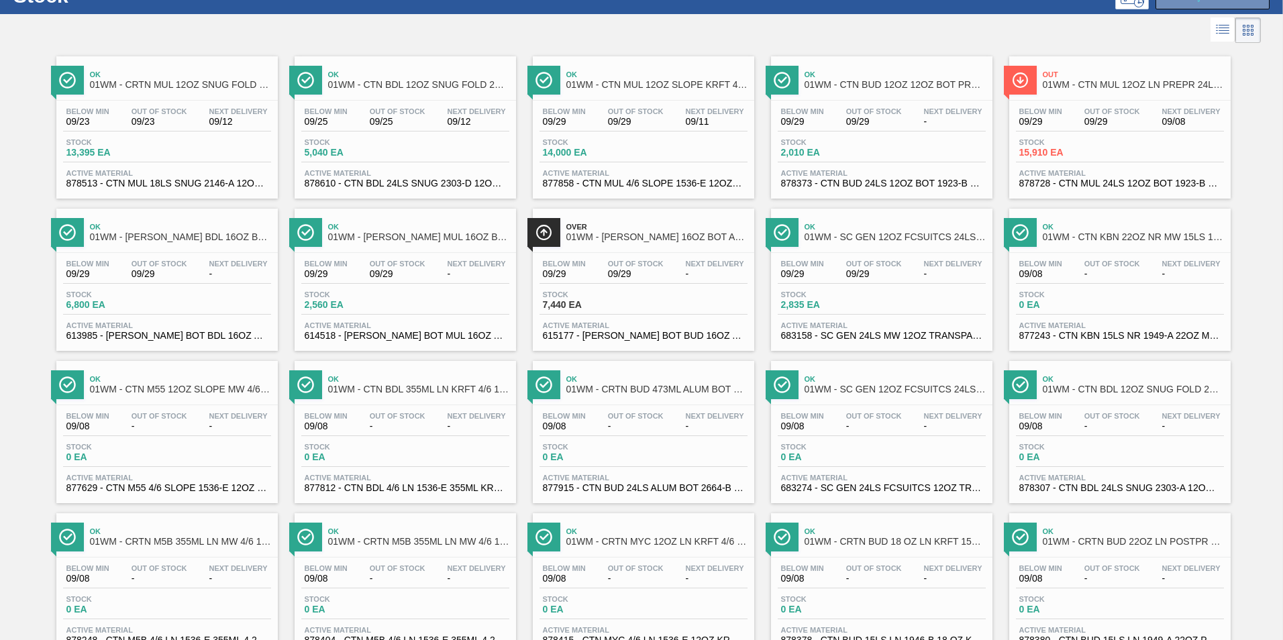
scroll to position [0, 0]
